Goal: Task Accomplishment & Management: Use online tool/utility

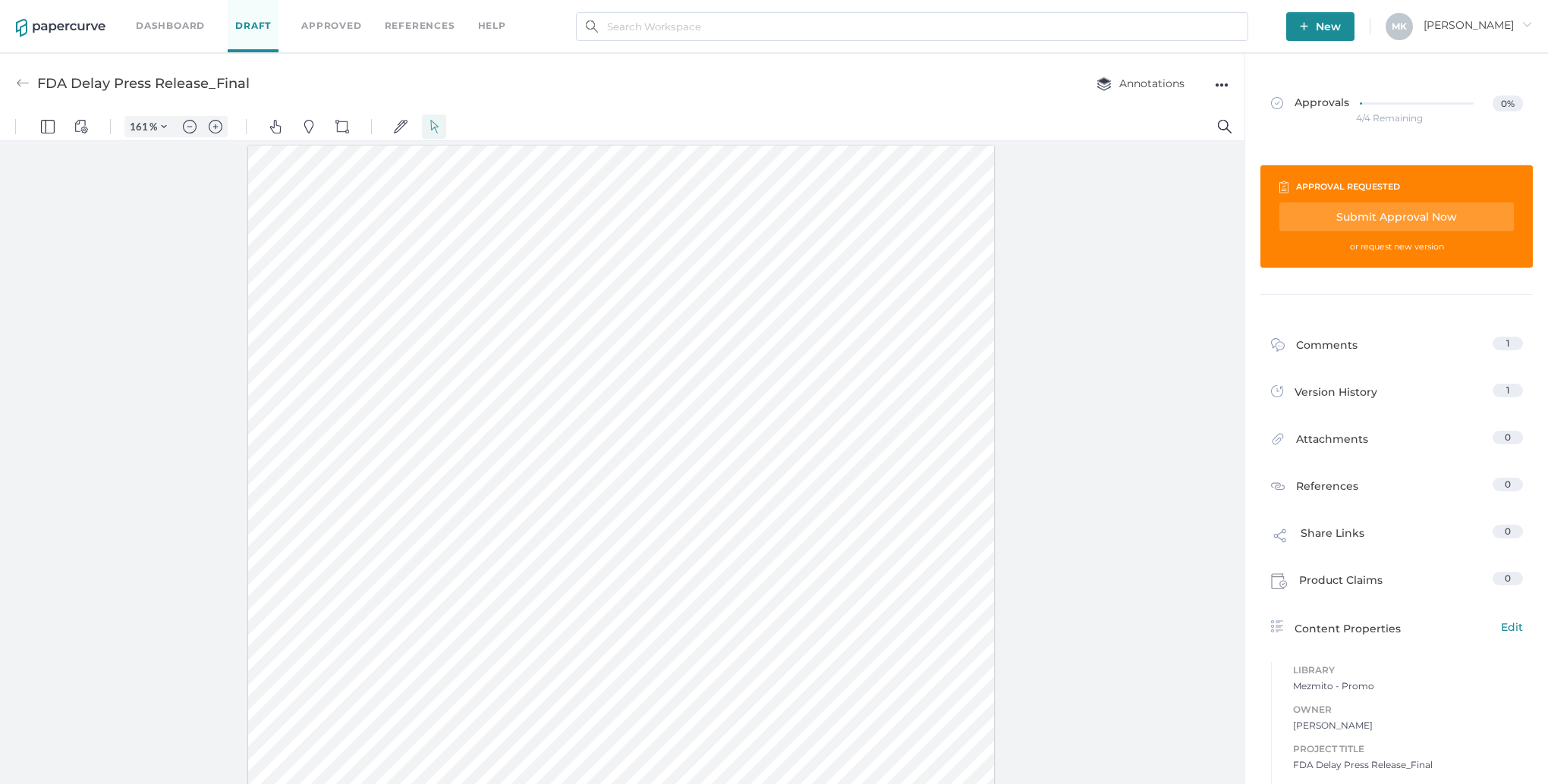
scroll to position [2, 0]
click at [169, 29] on link "Dashboard" at bounding box center [170, 26] width 69 height 17
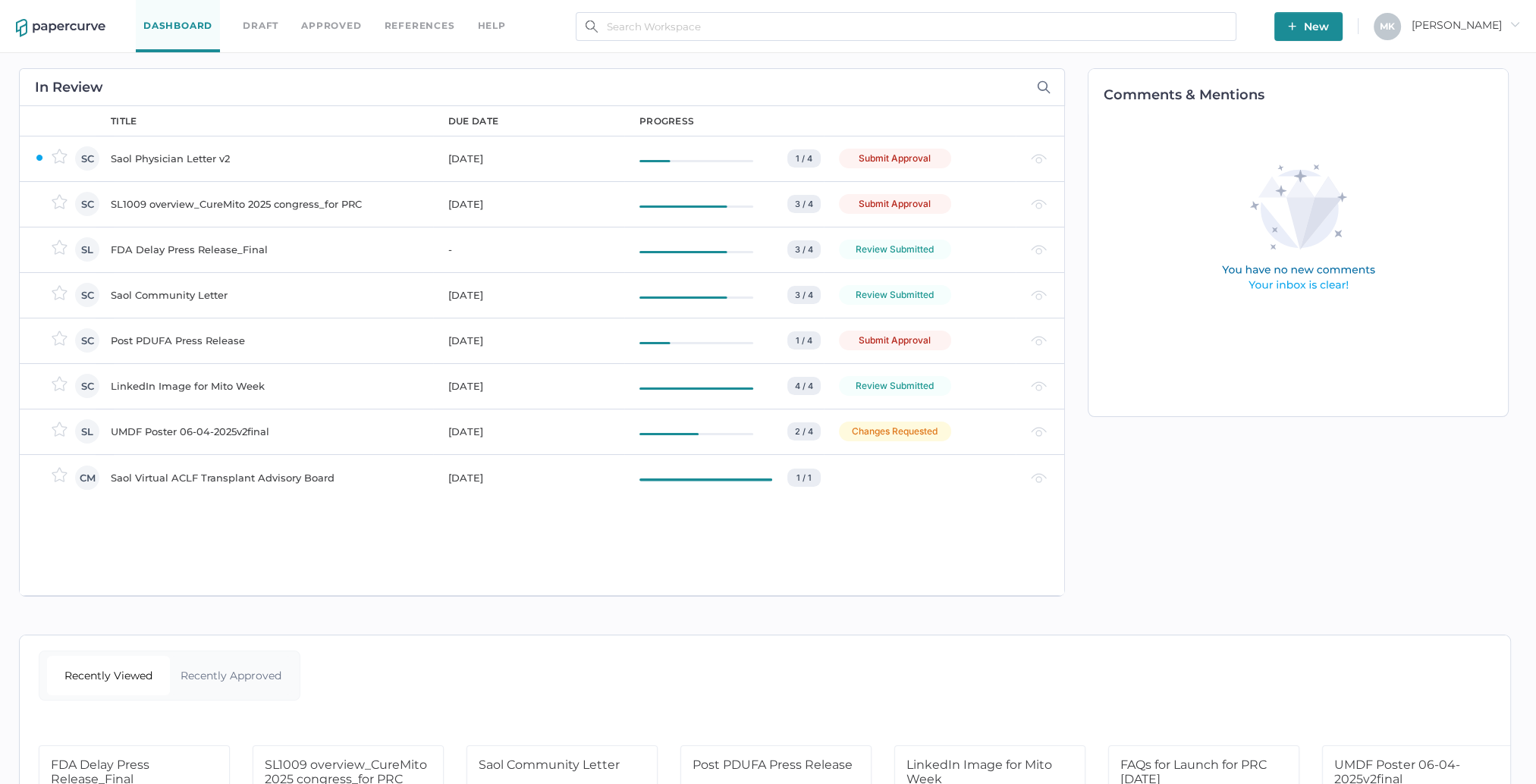
click at [206, 434] on div "UMDF Poster 06-04-2025v2final" at bounding box center [270, 432] width 319 height 18
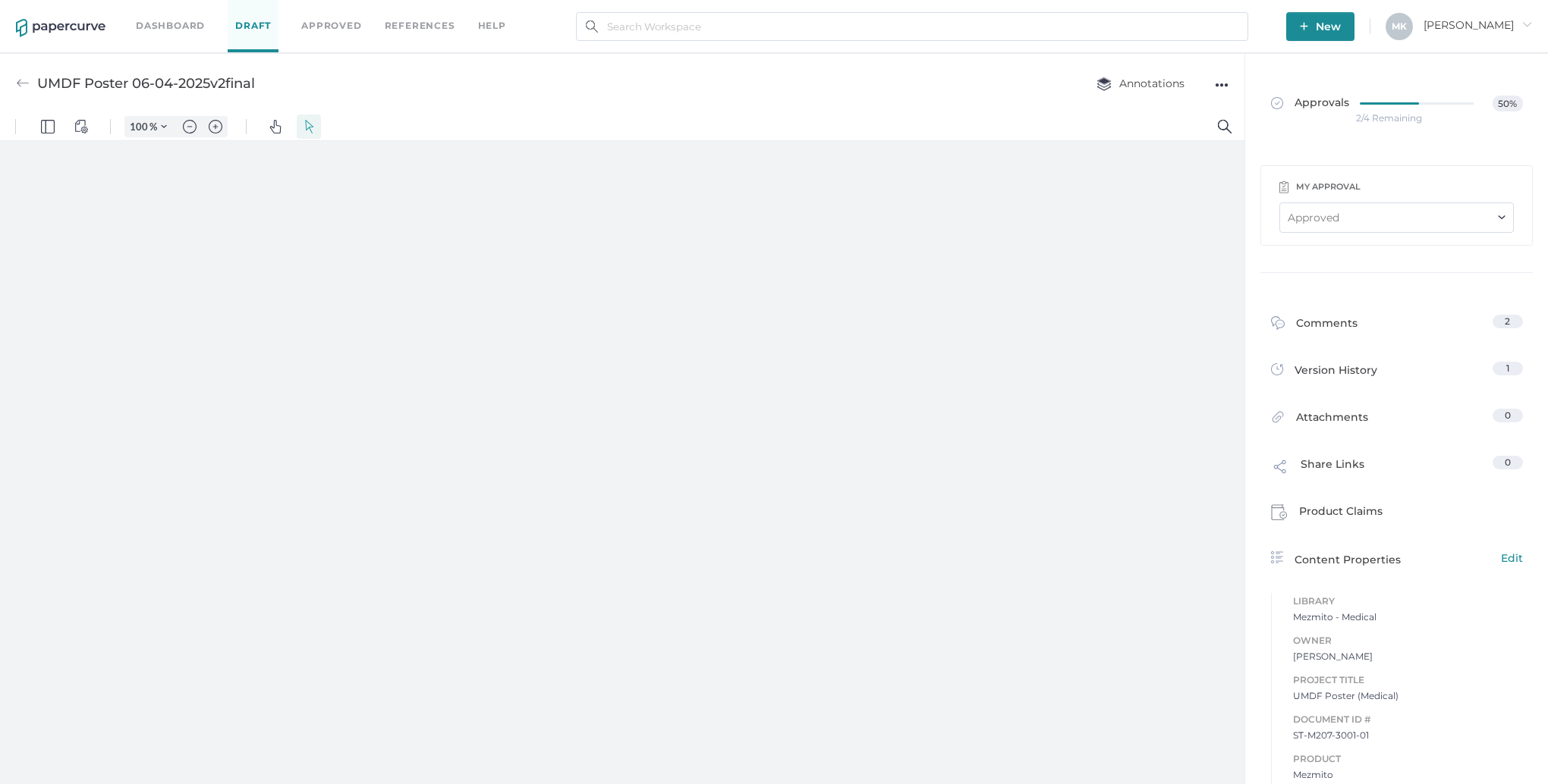
type input "161"
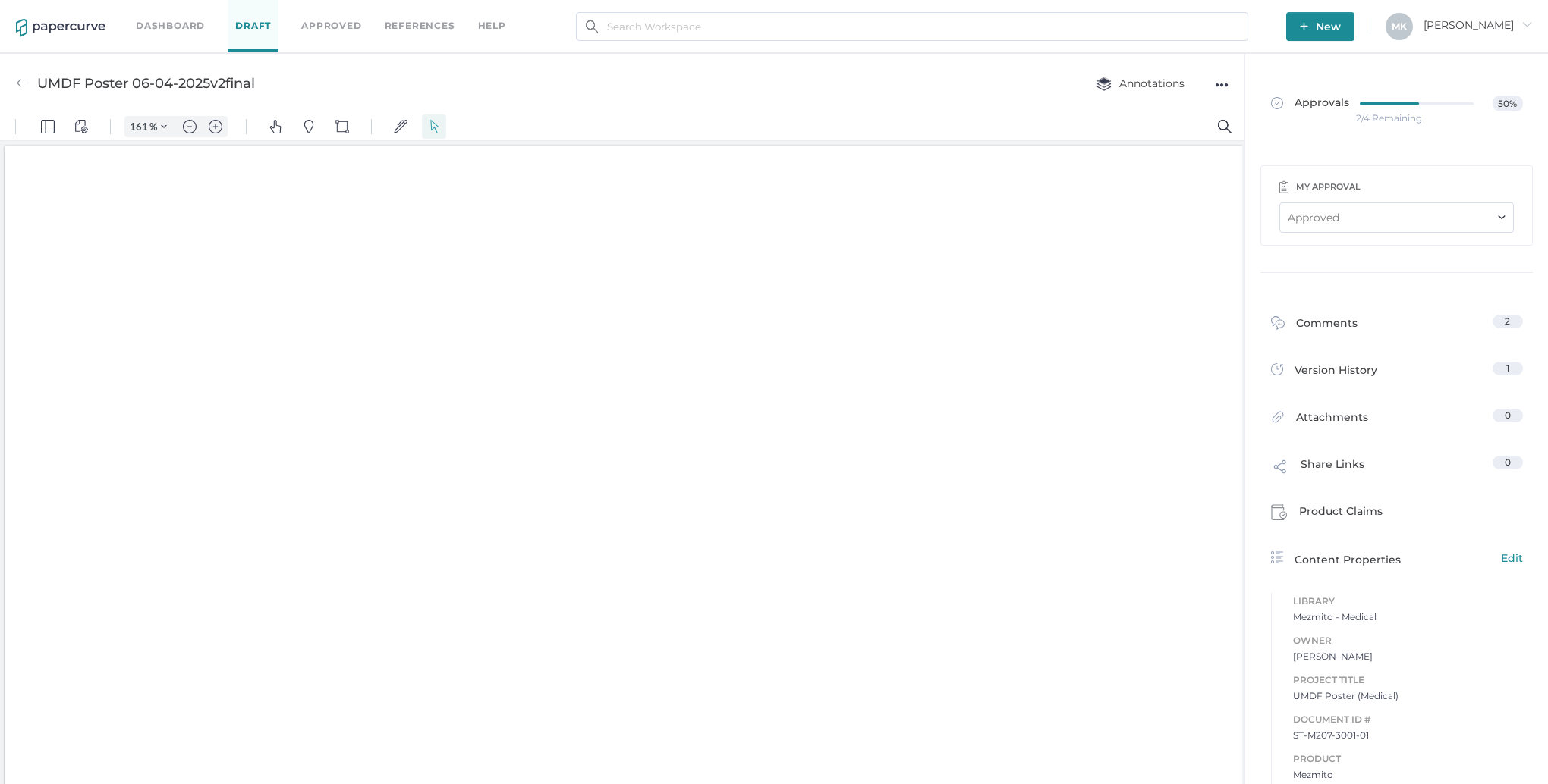
scroll to position [3, 0]
